Goal: Transaction & Acquisition: Purchase product/service

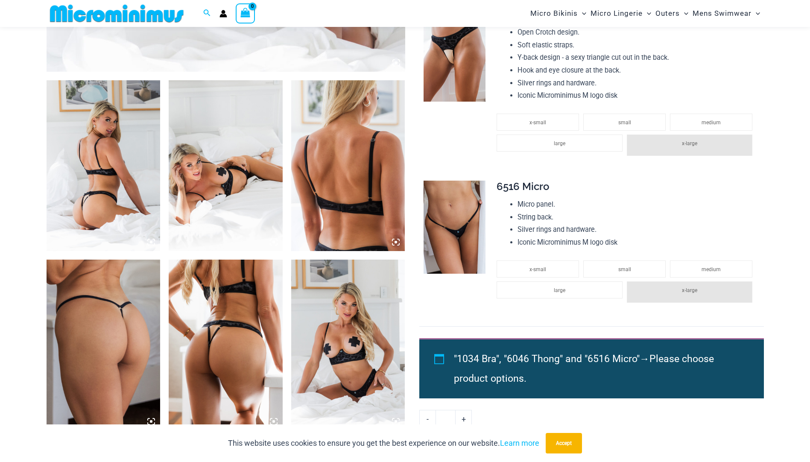
scroll to position [547, 0]
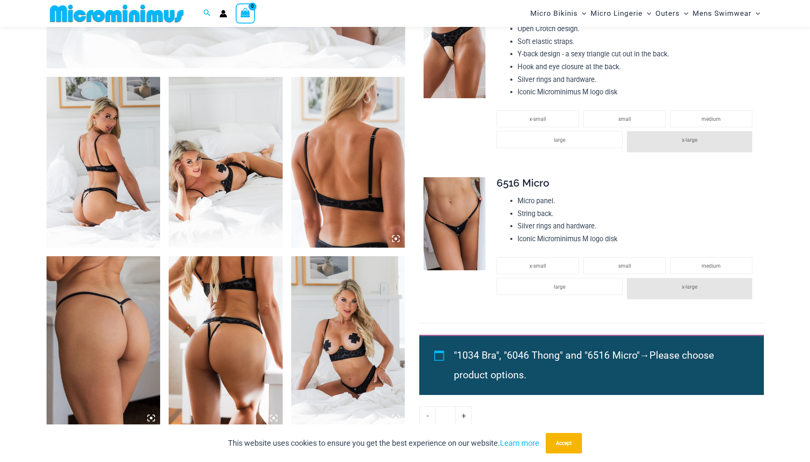
click at [439, 72] on img at bounding box center [455, 51] width 62 height 93
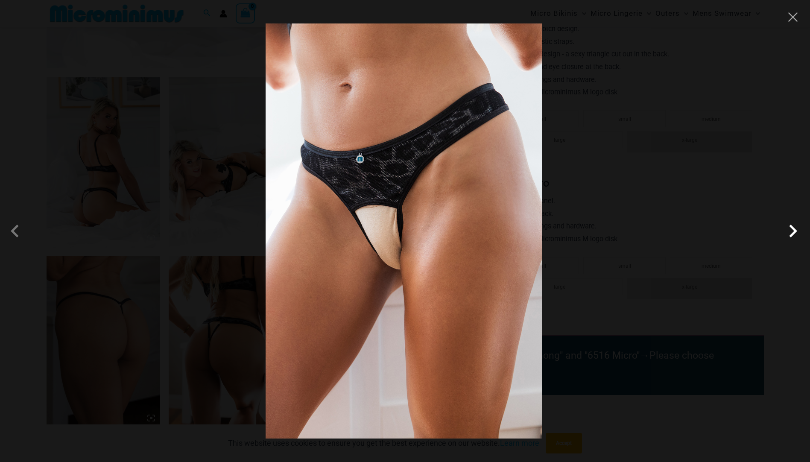
click at [791, 235] on span at bounding box center [793, 231] width 26 height 26
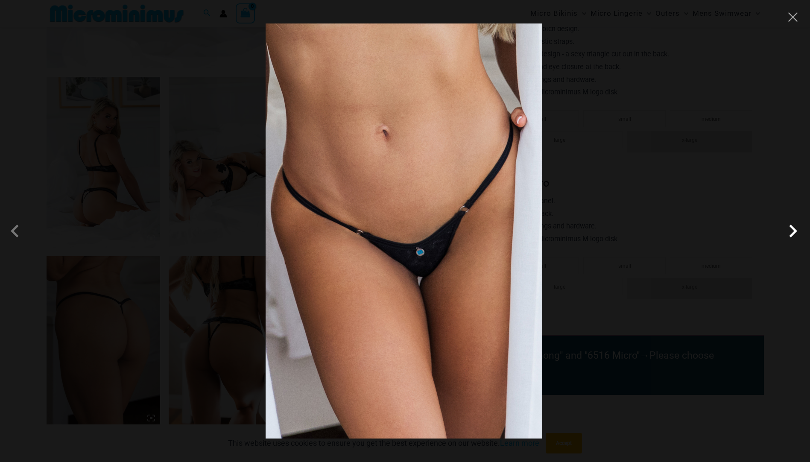
click at [791, 235] on span at bounding box center [793, 231] width 26 height 26
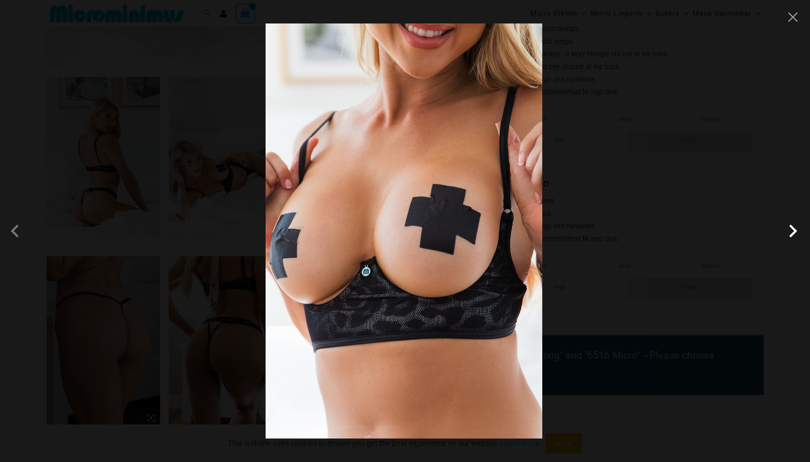
click at [791, 235] on span at bounding box center [793, 231] width 26 height 26
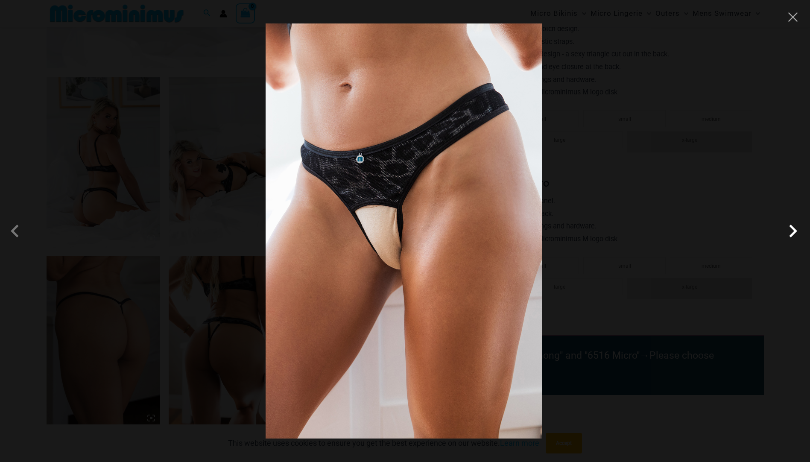
click at [791, 235] on span at bounding box center [793, 231] width 26 height 26
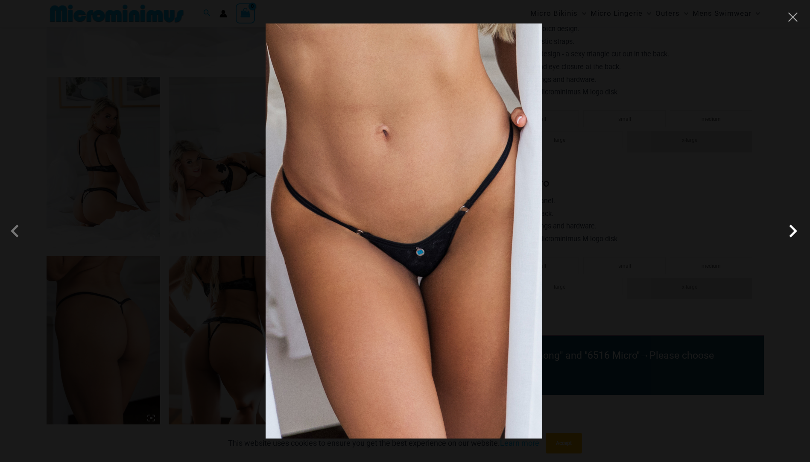
click at [791, 235] on span at bounding box center [793, 231] width 26 height 26
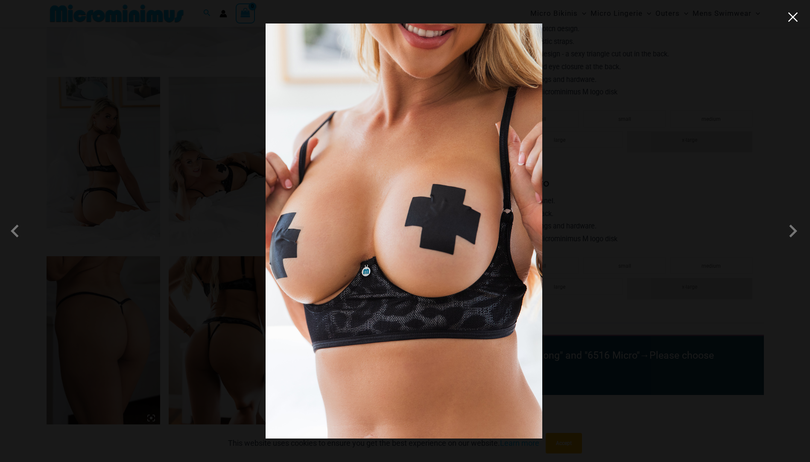
click at [795, 19] on button "Close" at bounding box center [792, 17] width 13 height 13
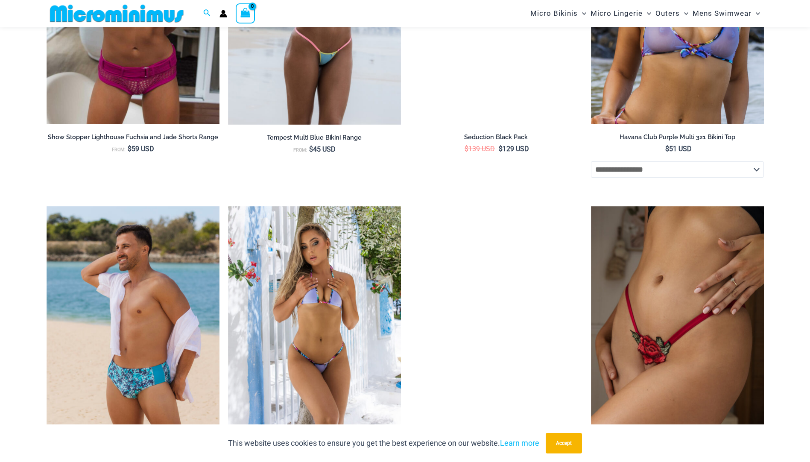
scroll to position [2042, 0]
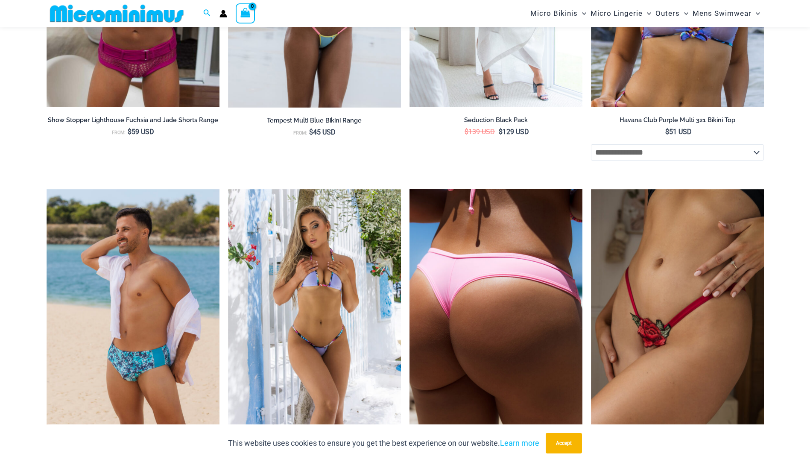
click at [477, 313] on img at bounding box center [495, 319] width 173 height 260
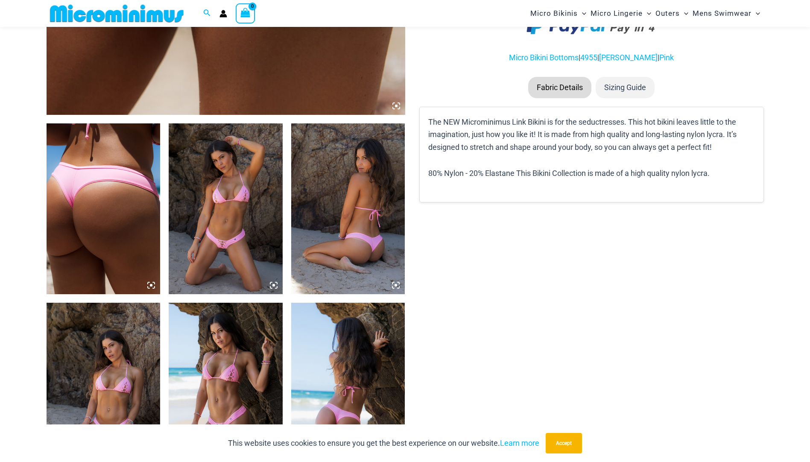
scroll to position [505, 0]
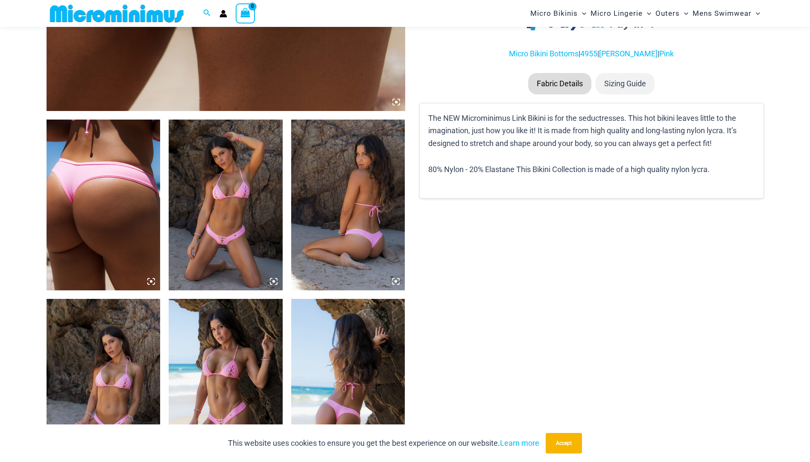
click at [235, 185] on img at bounding box center [226, 205] width 114 height 171
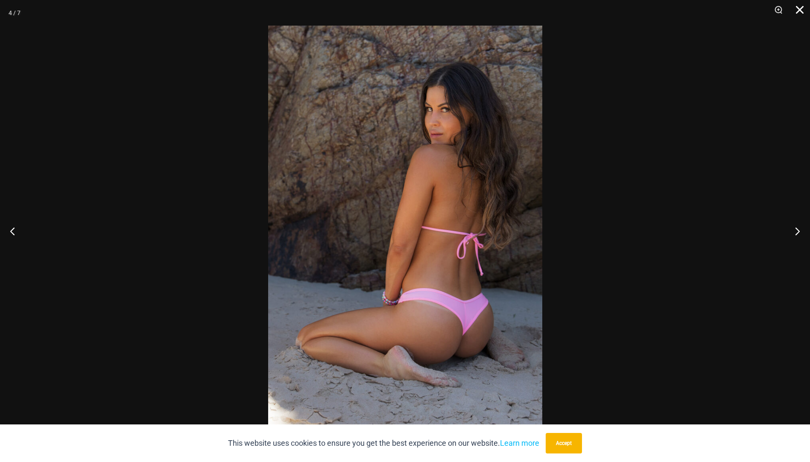
click at [794, 7] on button "Close" at bounding box center [796, 13] width 21 height 26
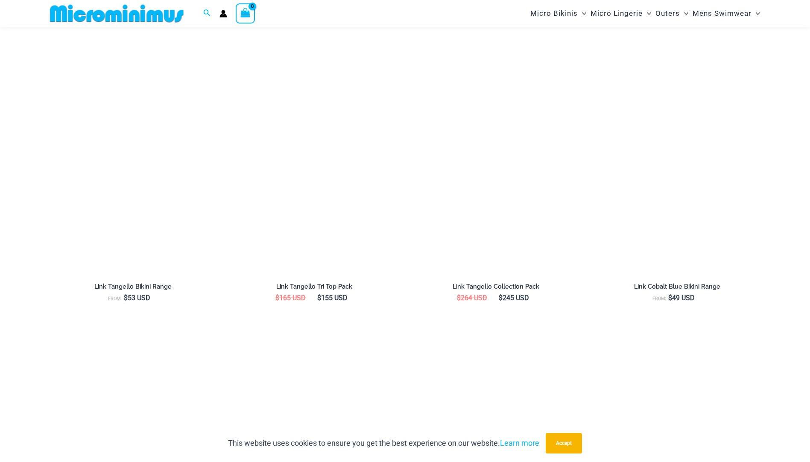
scroll to position [1359, 0]
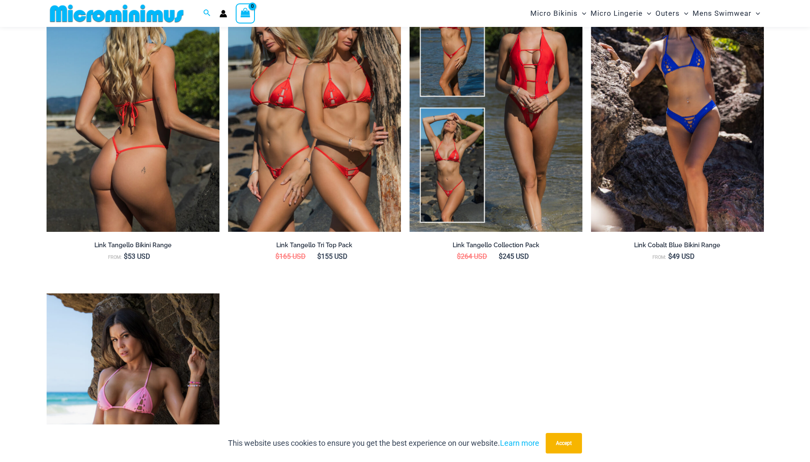
click at [123, 130] on img at bounding box center [133, 103] width 173 height 260
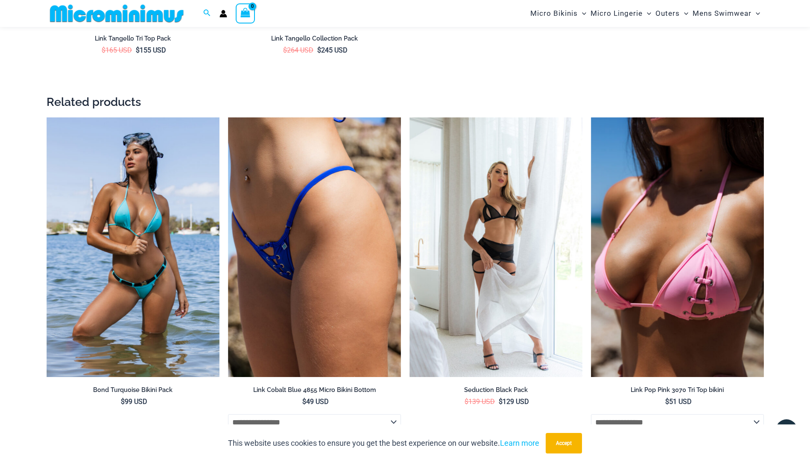
scroll to position [1617, 0]
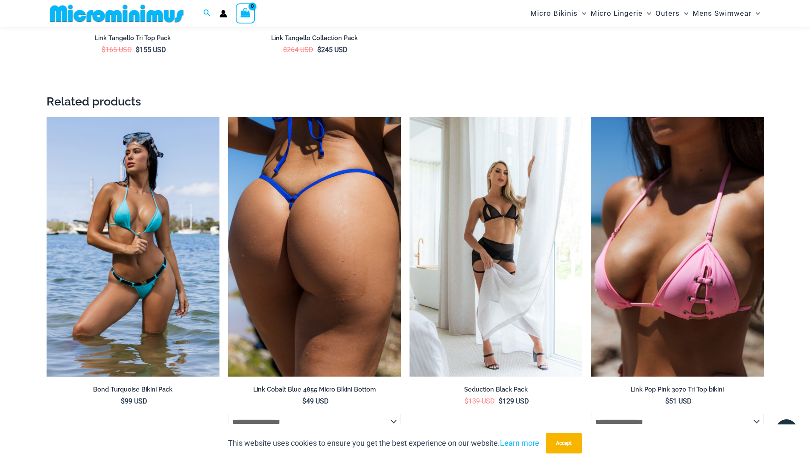
click at [261, 175] on img at bounding box center [314, 247] width 173 height 260
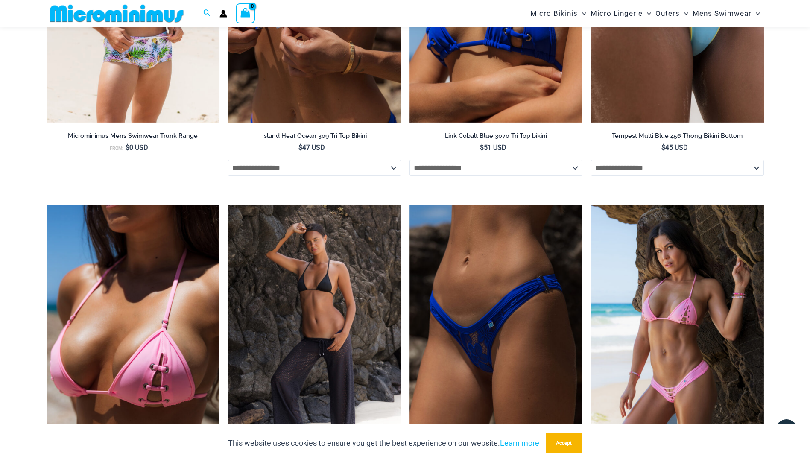
scroll to position [2981, 0]
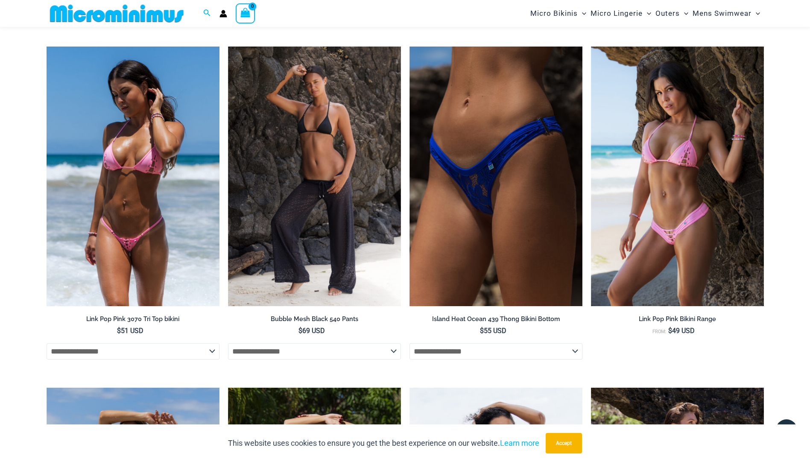
click at [140, 184] on img at bounding box center [133, 177] width 173 height 260
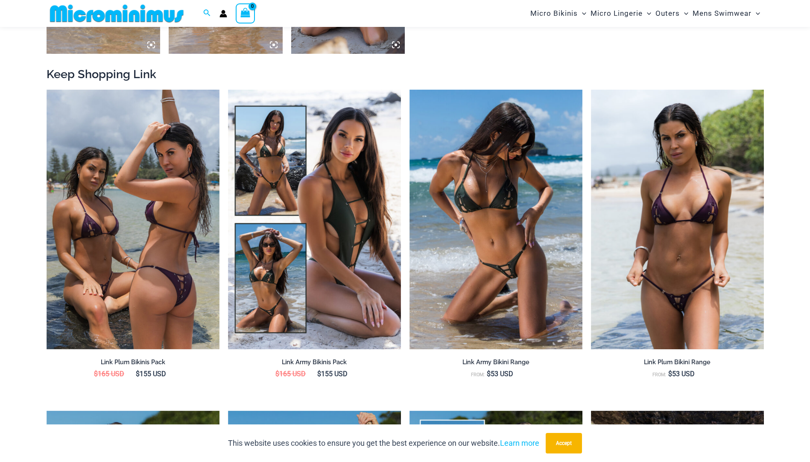
scroll to position [932, 0]
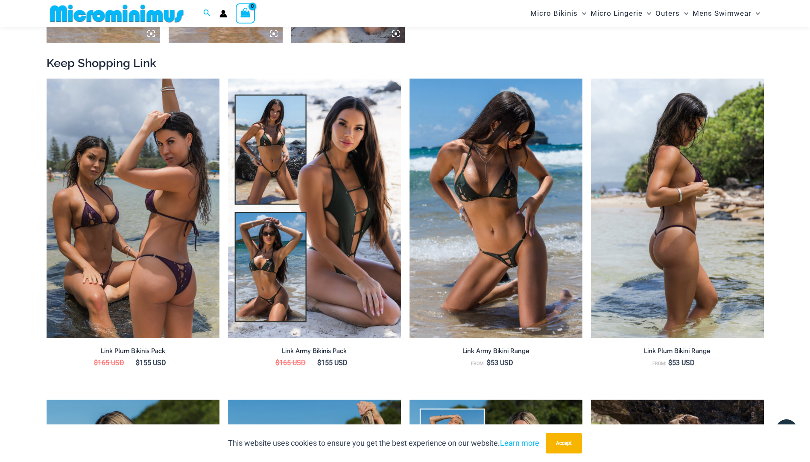
click at [680, 220] on img at bounding box center [677, 209] width 173 height 260
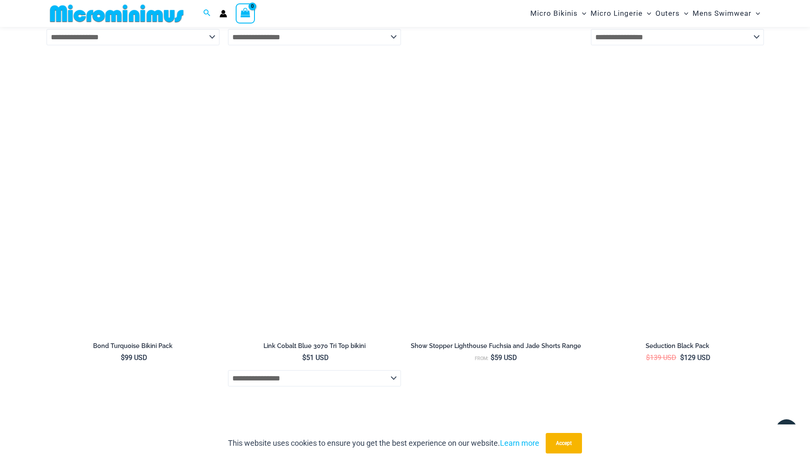
scroll to position [3330, 0]
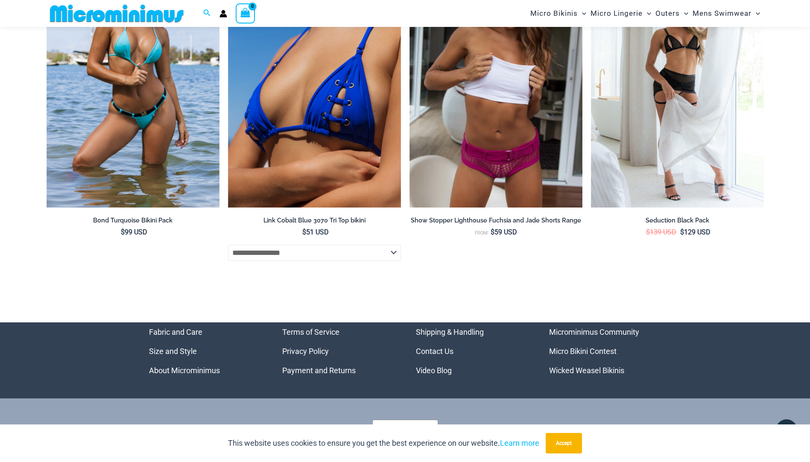
click at [85, 12] on img at bounding box center [117, 13] width 140 height 19
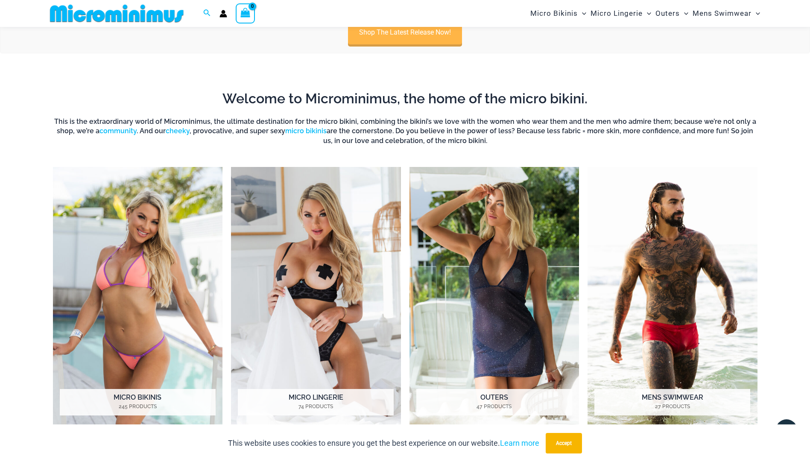
scroll to position [634, 0]
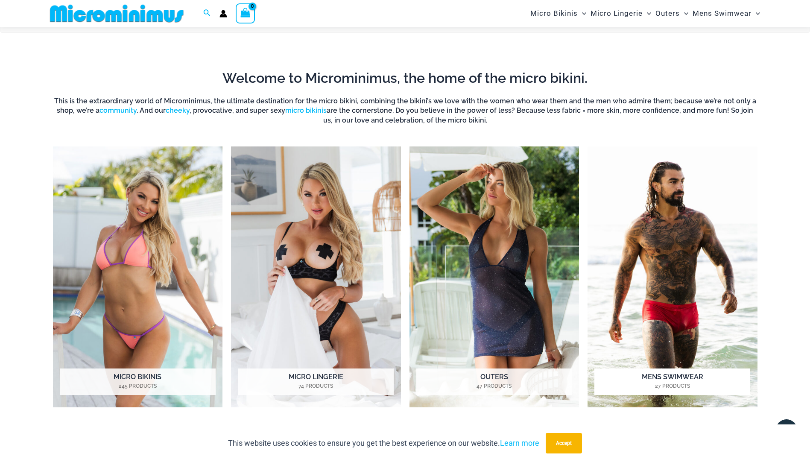
click at [699, 244] on img "Visit product category Mens Swimwear" at bounding box center [673, 276] width 170 height 261
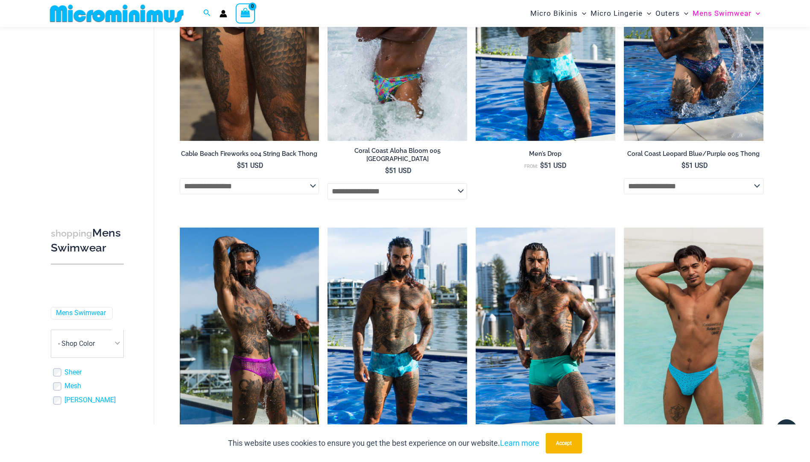
scroll to position [847, 0]
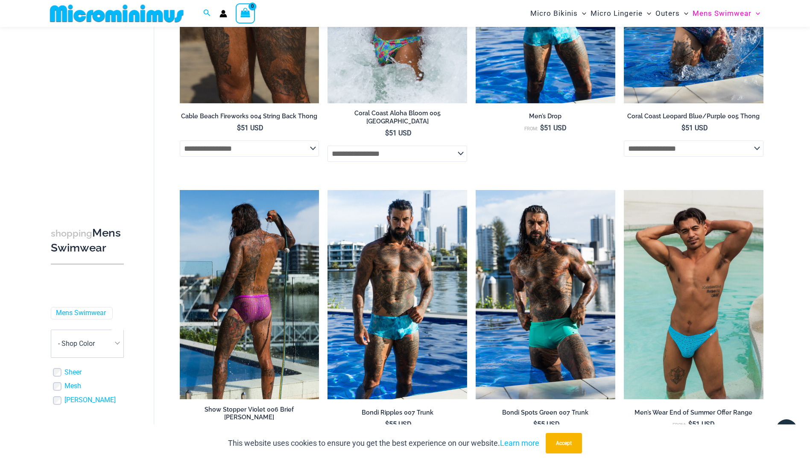
click at [252, 309] on img at bounding box center [250, 294] width 140 height 209
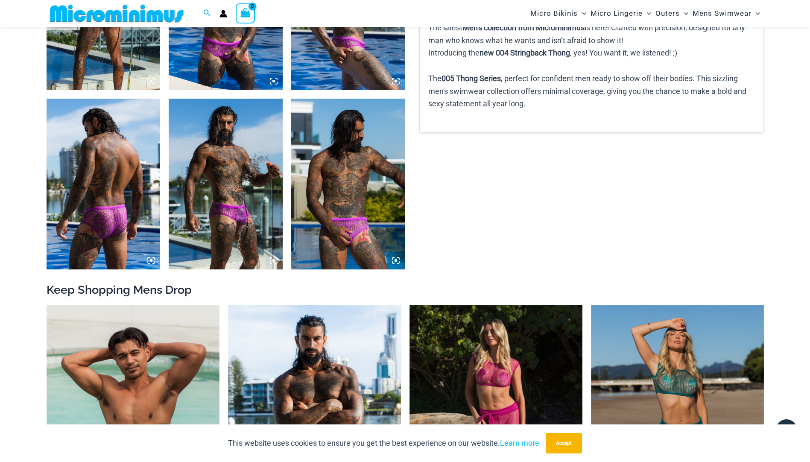
scroll to position [718, 0]
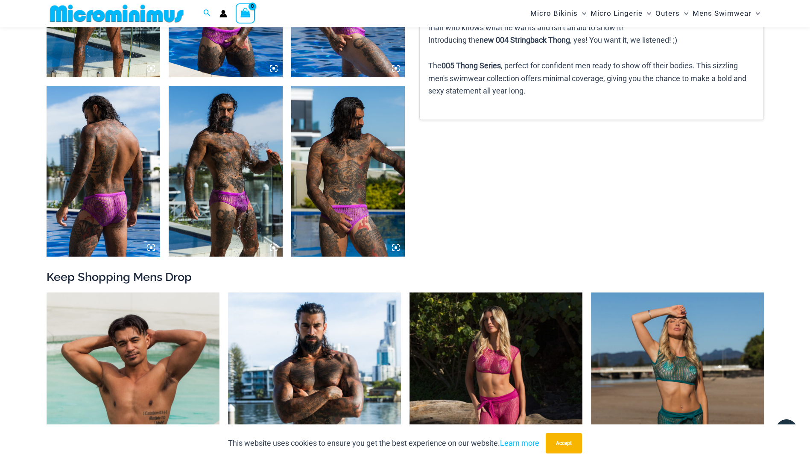
click at [241, 206] on img at bounding box center [226, 171] width 114 height 171
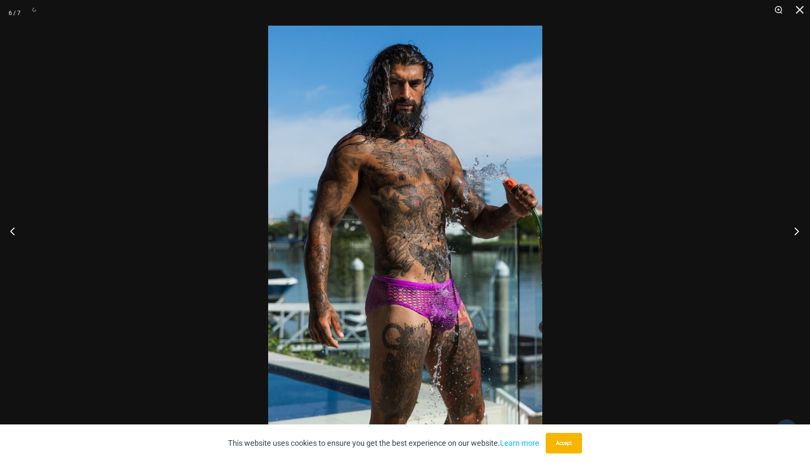
click at [798, 235] on button "Next" at bounding box center [794, 231] width 32 height 43
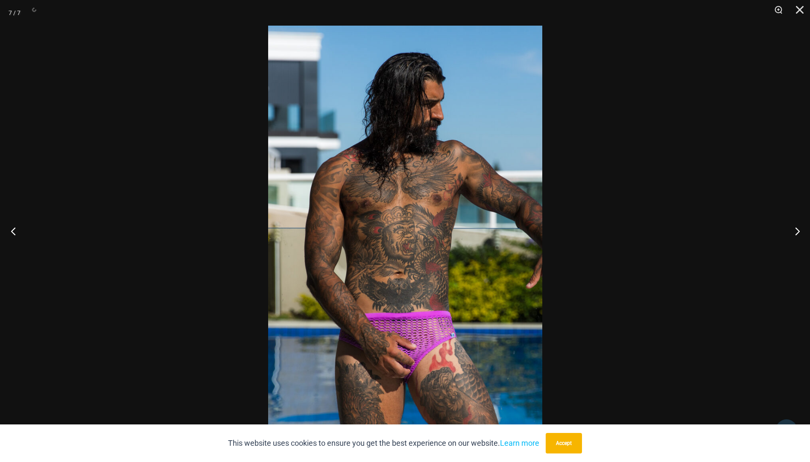
click at [17, 231] on button "Previous" at bounding box center [16, 231] width 32 height 43
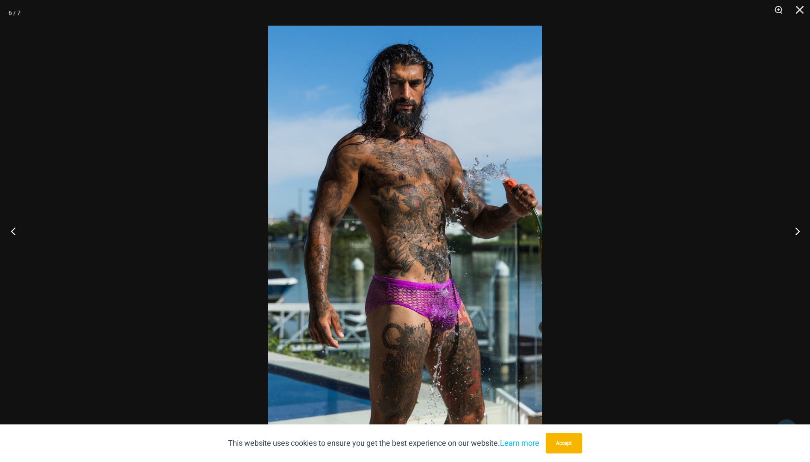
click at [17, 231] on button "Previous" at bounding box center [16, 231] width 32 height 43
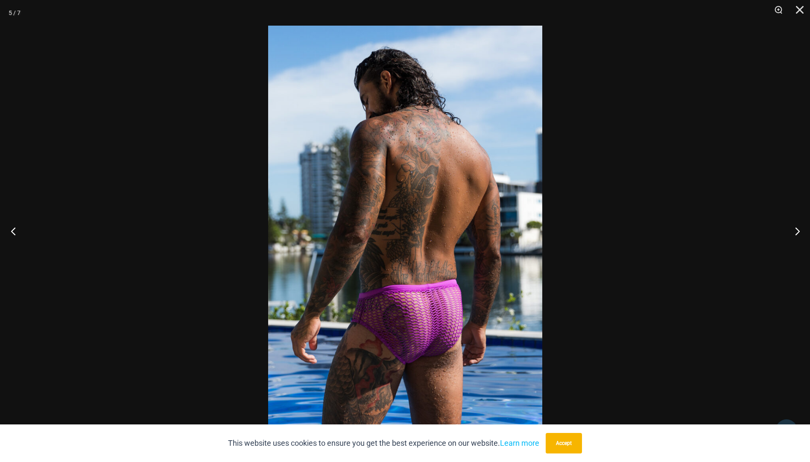
click at [17, 231] on button "Previous" at bounding box center [16, 231] width 32 height 43
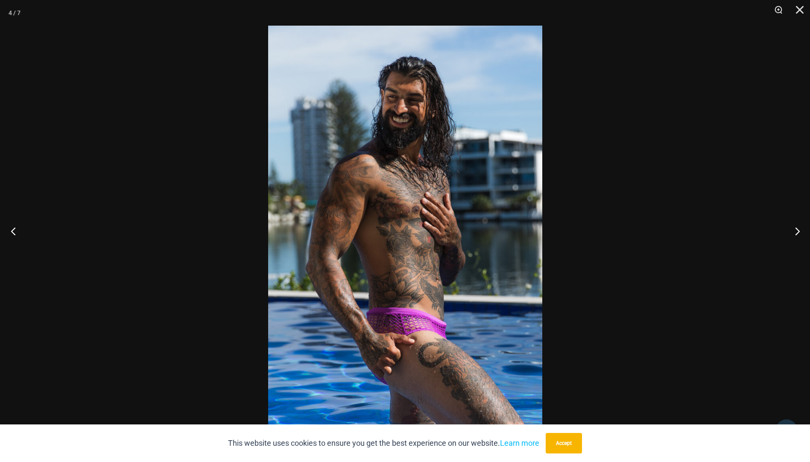
click at [17, 231] on button "Previous" at bounding box center [16, 231] width 32 height 43
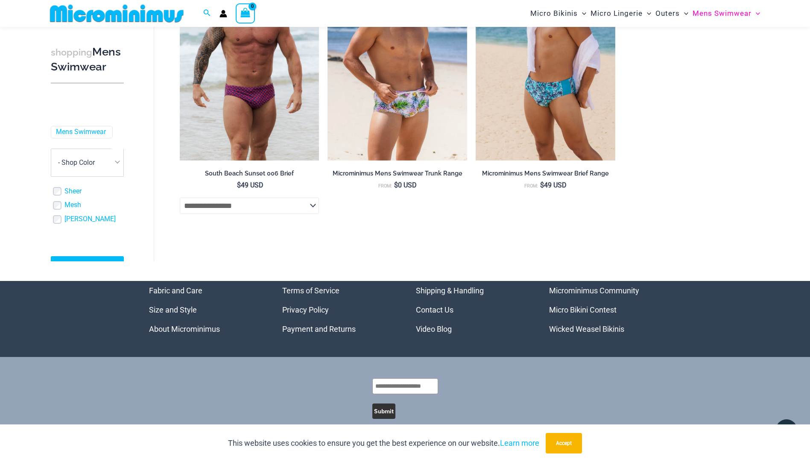
scroll to position [1971, 0]
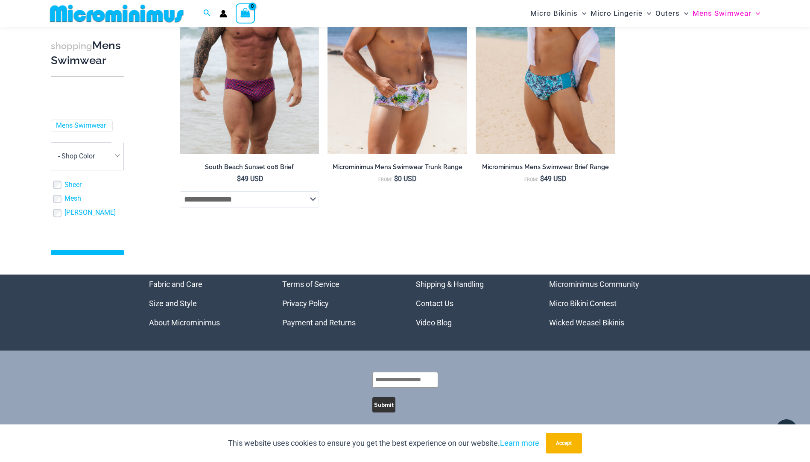
click at [127, 11] on img at bounding box center [117, 13] width 140 height 19
